Goal: Task Accomplishment & Management: Manage account settings

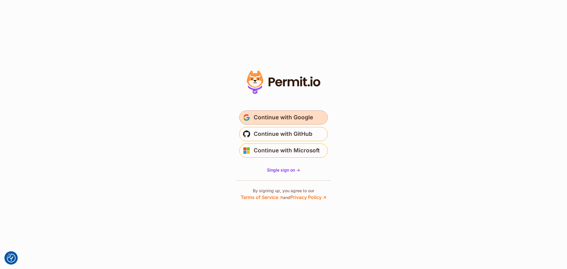
click at [281, 114] on span "Continue with Google" at bounding box center [283, 117] width 59 height 9
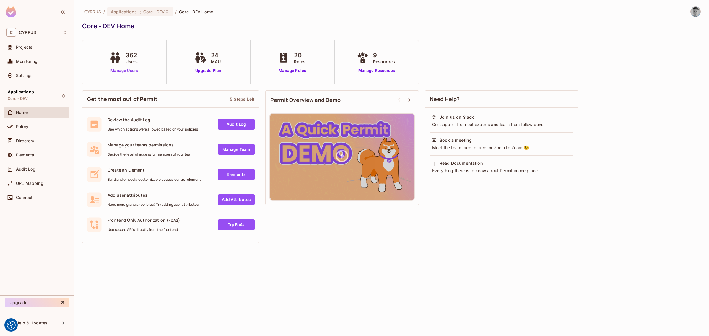
click at [121, 70] on link "Manage Users" at bounding box center [124, 71] width 33 height 6
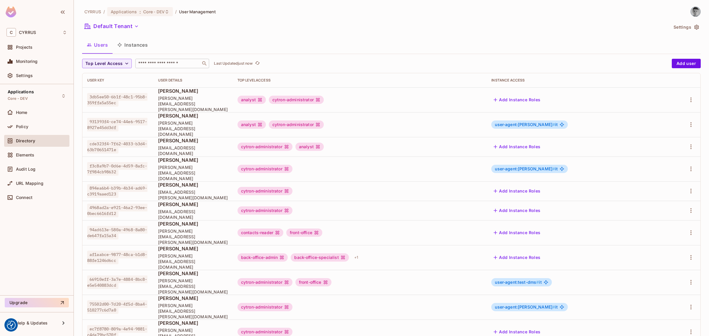
click at [169, 64] on input "text" at bounding box center [168, 64] width 62 height 6
type input "******"
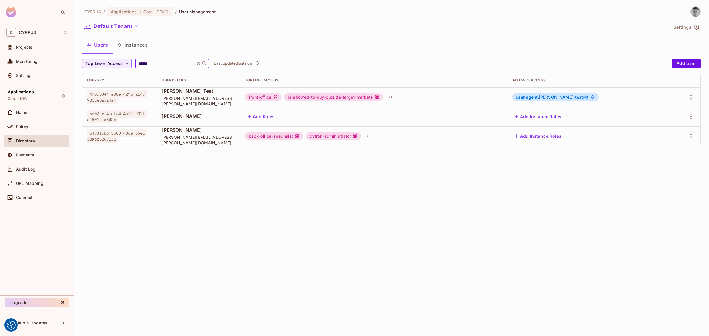
click at [392, 22] on div "Default Tenant" at bounding box center [375, 27] width 586 height 11
click at [395, 99] on div "+ 1" at bounding box center [390, 96] width 9 height 9
click at [410, 138] on div at bounding box center [354, 168] width 709 height 336
click at [373, 138] on div "+ 1" at bounding box center [368, 136] width 9 height 9
click at [450, 33] on div at bounding box center [354, 168] width 709 height 336
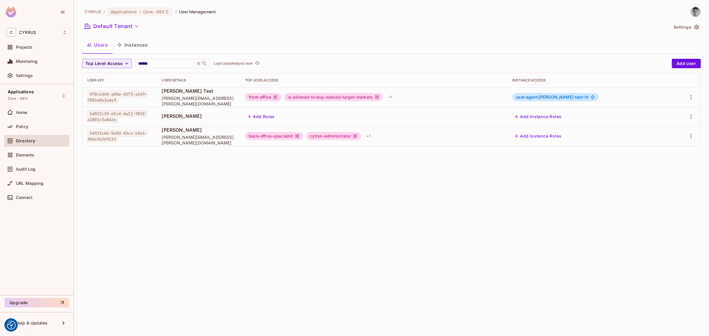
click at [439, 199] on div "CYRRUS / Applications : Core - DEV / User Management Default Tenant Settings Us…" at bounding box center [391, 168] width 635 height 336
click at [163, 64] on input "******" at bounding box center [165, 64] width 56 height 6
click at [142, 47] on button "Instances" at bounding box center [133, 45] width 40 height 15
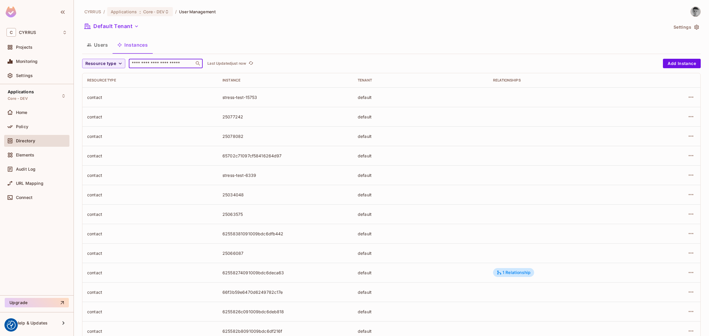
click at [169, 63] on input "text" at bounding box center [162, 64] width 62 height 6
type input "******"
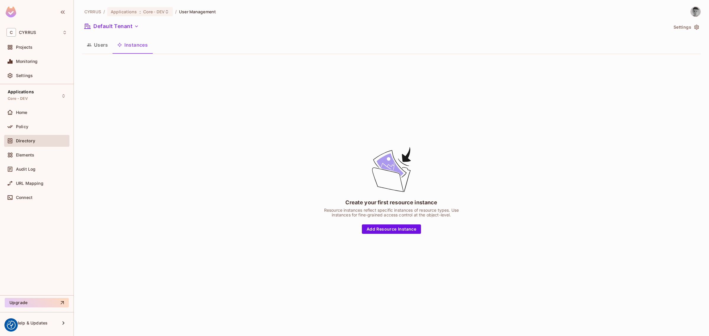
click at [103, 42] on button "Users" at bounding box center [97, 45] width 30 height 15
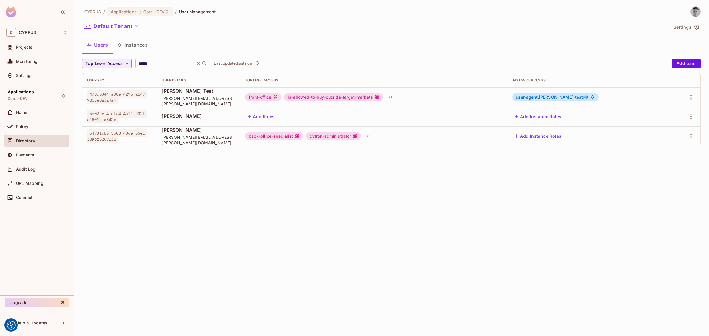
click at [199, 64] on icon at bounding box center [199, 64] width 6 height 6
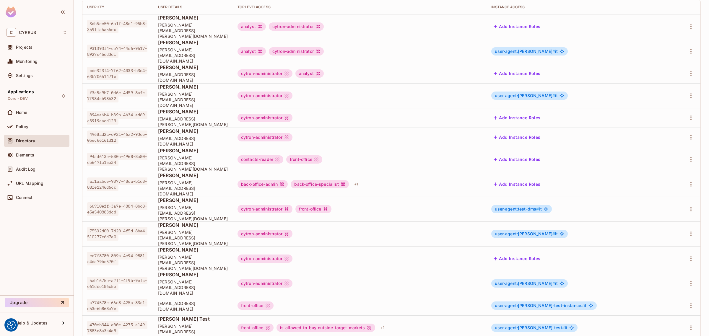
scroll to position [76, 0]
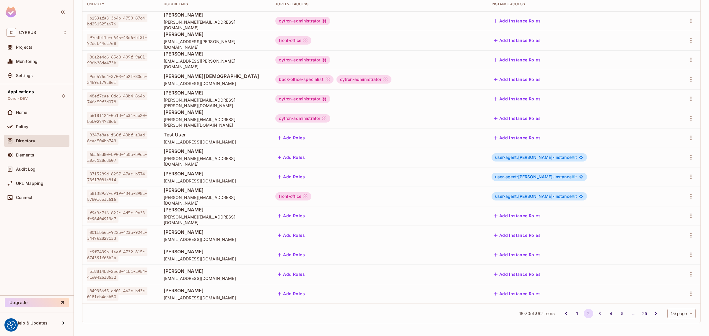
click at [683, 317] on body "We use cookies to enhance your browsing experience, serve personalized ads or c…" at bounding box center [354, 168] width 709 height 336
click at [682, 323] on li "100 / page" at bounding box center [676, 323] width 30 height 12
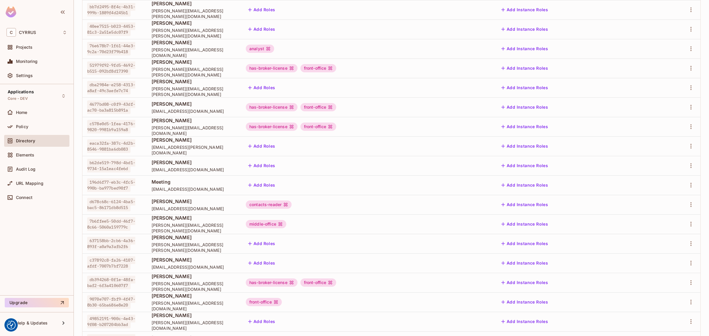
scroll to position [1734, 0]
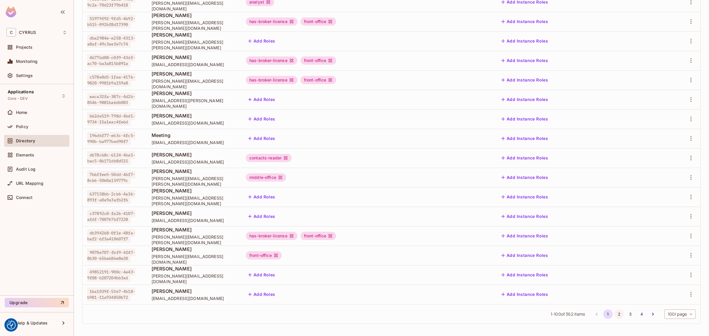
click at [615, 315] on button "2" at bounding box center [619, 314] width 9 height 9
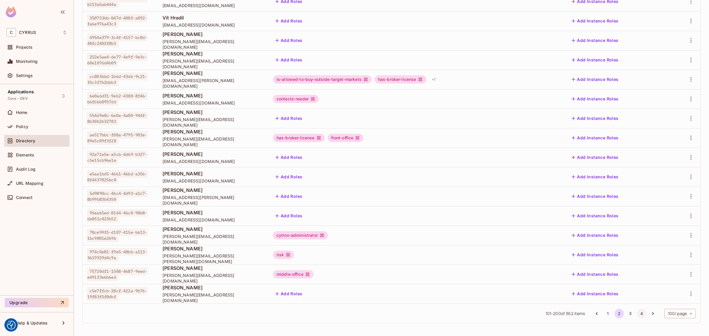
click at [637, 315] on button "4" at bounding box center [641, 313] width 9 height 9
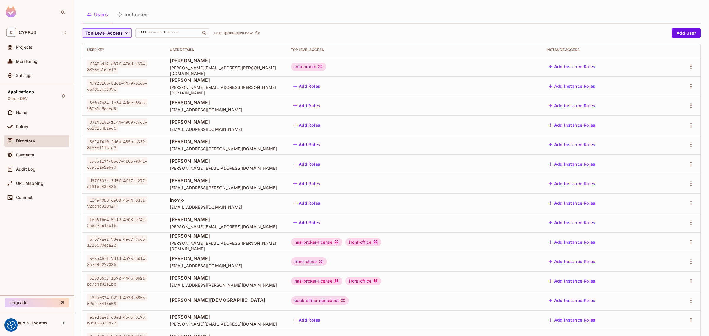
scroll to position [0, 0]
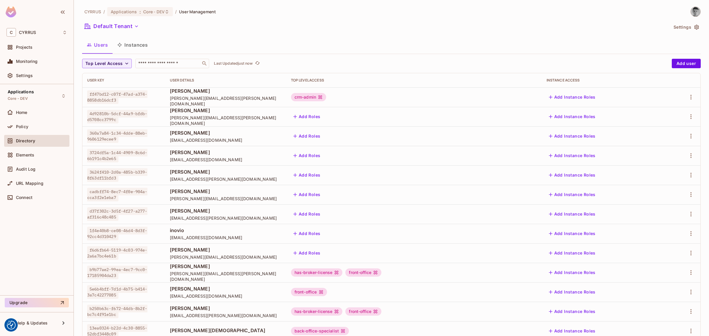
click at [134, 45] on button "Instances" at bounding box center [133, 45] width 40 height 15
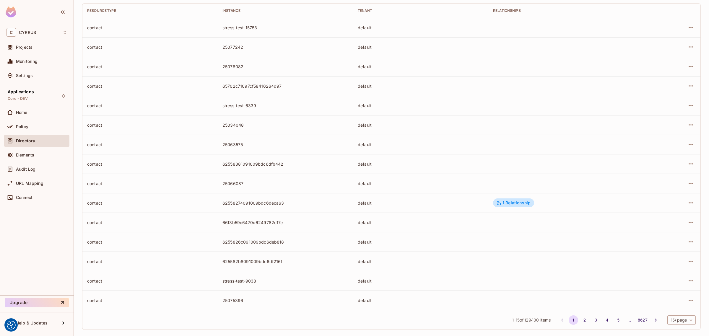
scroll to position [76, 0]
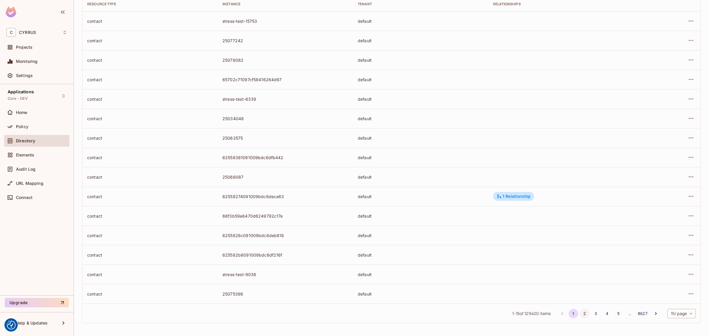
click at [580, 314] on button "2" at bounding box center [584, 313] width 9 height 9
